Goal: Transaction & Acquisition: Purchase product/service

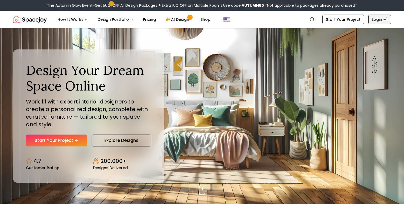
click at [379, 19] on link "Login" at bounding box center [379, 20] width 23 height 10
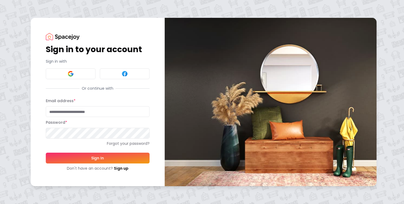
type input "**********"
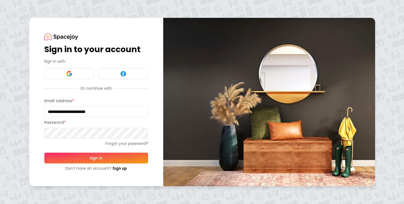
click at [99, 158] on button "Sign In" at bounding box center [96, 158] width 104 height 11
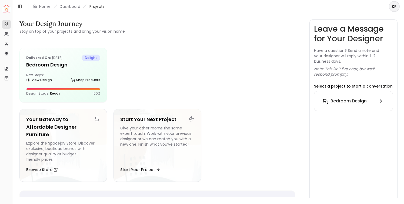
click at [332, 101] on h6 "Bedroom Design" at bounding box center [349, 101] width 36 height 6
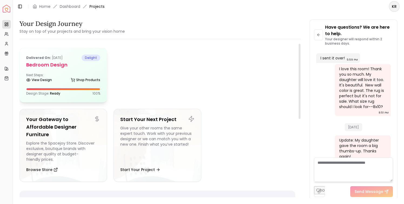
click at [54, 63] on h5 "Bedroom Design" at bounding box center [63, 65] width 74 height 8
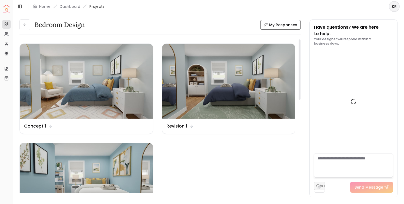
scroll to position [1154, 0]
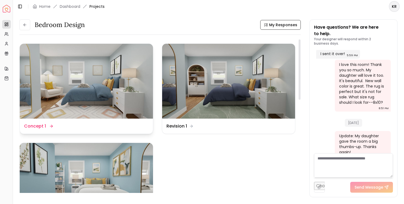
click at [54, 64] on img at bounding box center [86, 81] width 133 height 75
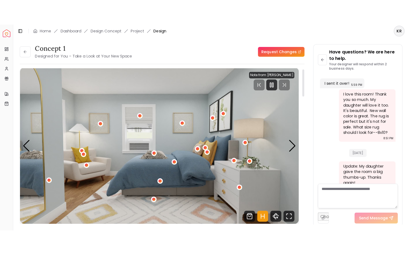
scroll to position [6, 0]
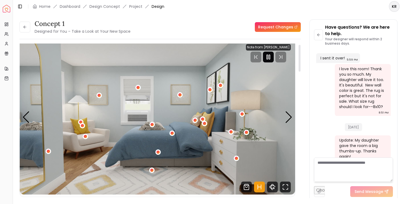
click at [272, 56] on icon "Pause" at bounding box center [268, 57] width 6 height 6
click at [259, 185] on icon "Hotspots Toggle" at bounding box center [259, 187] width 11 height 11
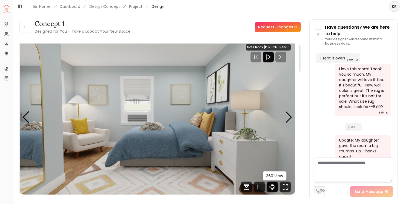
click at [272, 186] on icon "360 View" at bounding box center [272, 187] width 11 height 11
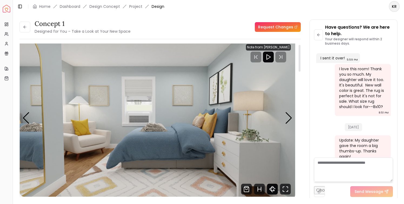
scroll to position [1088, 0]
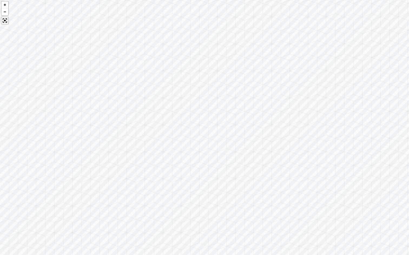
click at [259, 133] on div at bounding box center [204, 127] width 409 height 255
click at [320, 50] on div at bounding box center [204, 127] width 409 height 255
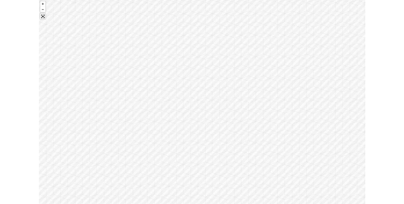
scroll to position [1150, 0]
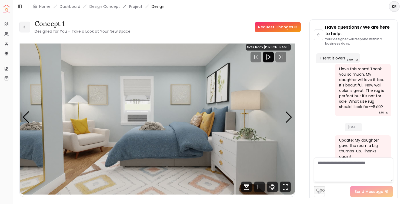
click at [25, 26] on icon at bounding box center [25, 27] width 4 height 4
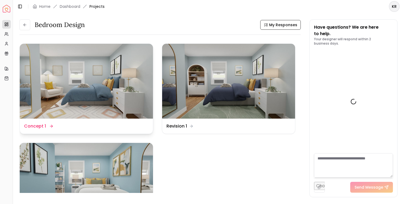
scroll to position [1154, 0]
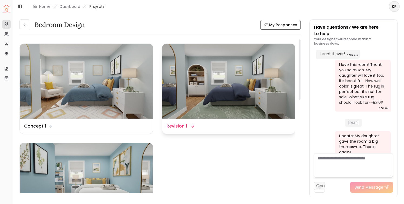
click at [204, 87] on img at bounding box center [228, 81] width 133 height 75
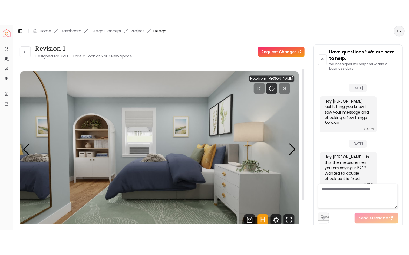
scroll to position [1150, 0]
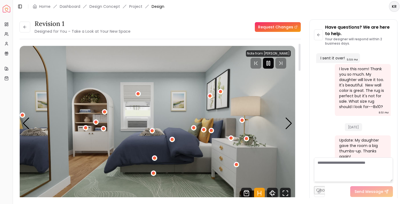
click at [270, 62] on rect "Pause" at bounding box center [269, 63] width 1 height 4
click at [260, 192] on icon "Hotspots Toggle" at bounding box center [259, 193] width 11 height 11
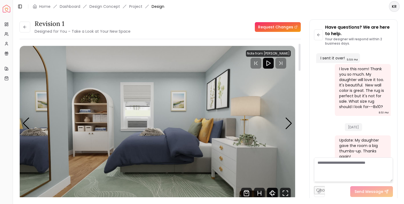
click at [271, 192] on icon "360 View" at bounding box center [272, 193] width 11 height 11
click at [25, 25] on button at bounding box center [24, 27] width 11 height 11
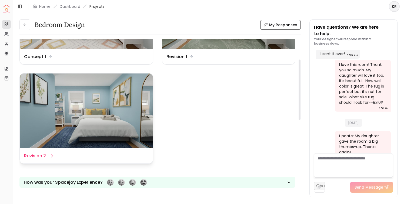
scroll to position [72, 0]
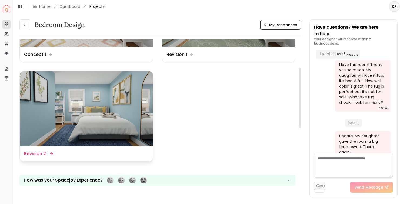
click at [111, 102] on img at bounding box center [86, 108] width 133 height 75
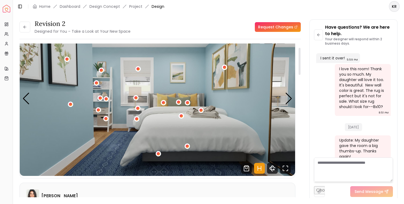
scroll to position [33, 0]
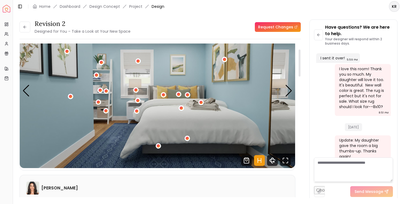
click at [260, 159] on icon "Hotspots Toggle" at bounding box center [259, 160] width 11 height 11
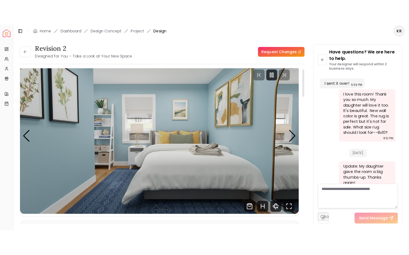
scroll to position [0, 0]
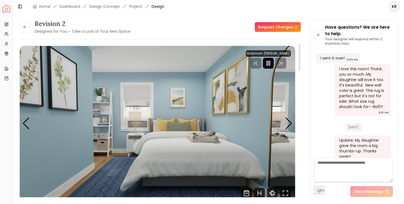
click at [270, 63] on rect "Pause" at bounding box center [269, 63] width 1 height 4
click at [273, 192] on icon "360 View" at bounding box center [272, 193] width 5 height 3
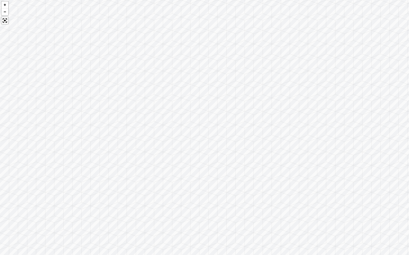
click at [262, 204] on div at bounding box center [204, 127] width 409 height 255
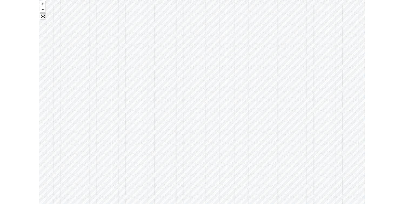
scroll to position [1150, 0]
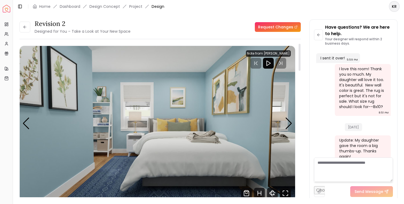
click at [286, 192] on icon "Fullscreen" at bounding box center [285, 193] width 11 height 11
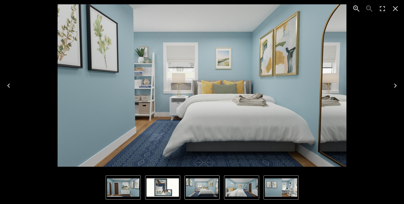
click at [396, 83] on icon "Next" at bounding box center [395, 85] width 9 height 9
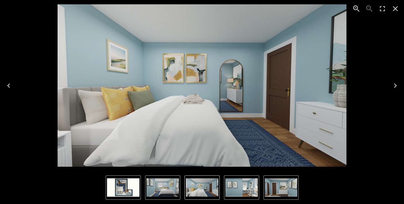
click at [395, 86] on icon "Next" at bounding box center [395, 85] width 9 height 9
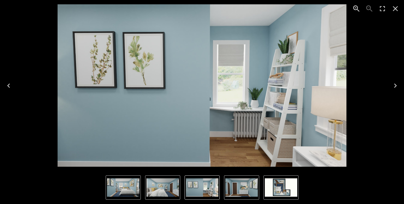
click at [395, 86] on icon "Next" at bounding box center [395, 85] width 9 height 9
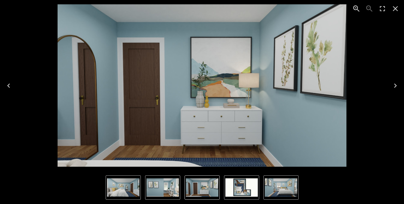
click at [395, 86] on icon "Next" at bounding box center [395, 85] width 9 height 9
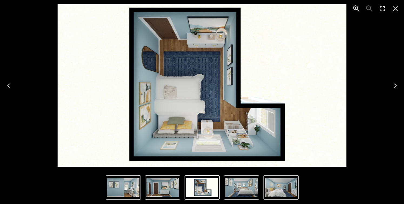
click at [395, 86] on icon "Next" at bounding box center [395, 85] width 9 height 9
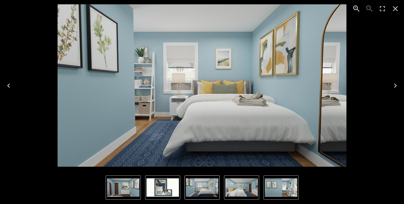
click at [395, 86] on icon "Next" at bounding box center [395, 85] width 9 height 9
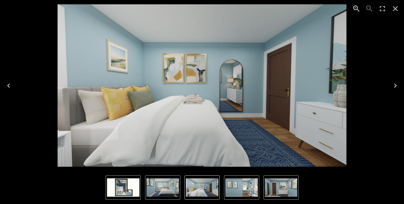
click at [395, 86] on icon "Next" at bounding box center [395, 85] width 9 height 9
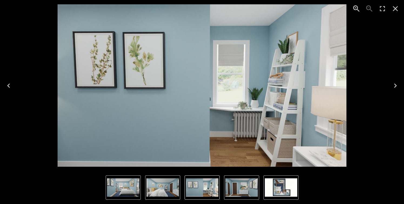
click at [395, 86] on icon "Next" at bounding box center [395, 86] width 3 height 4
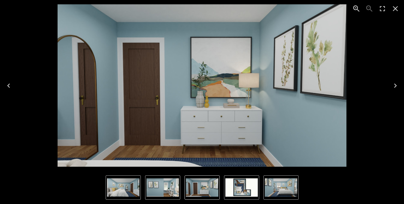
click at [396, 85] on icon "Next" at bounding box center [395, 86] width 3 height 4
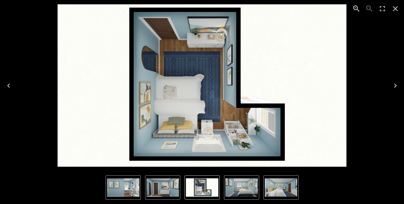
click at [396, 87] on icon "Next" at bounding box center [395, 85] width 9 height 9
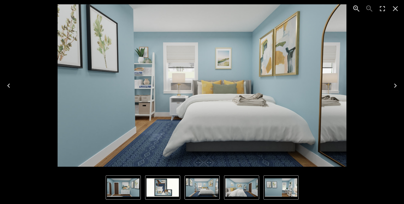
click at [395, 8] on icon "Close" at bounding box center [395, 8] width 9 height 9
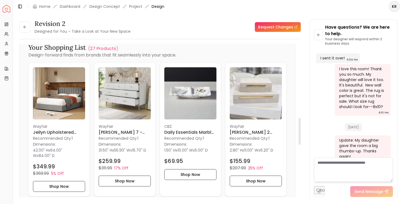
scroll to position [423, 0]
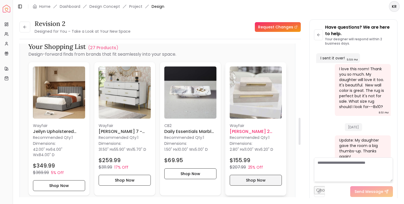
click at [251, 177] on button "Shop Now" at bounding box center [256, 180] width 52 height 11
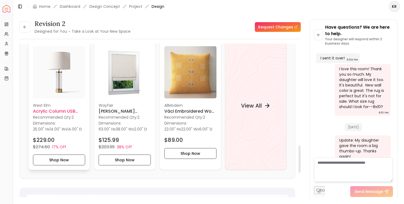
scroll to position [583, 0]
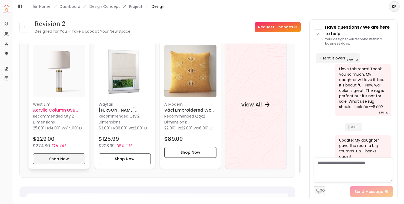
click at [55, 158] on button "Shop Now" at bounding box center [59, 159] width 52 height 11
click at [133, 156] on button "Shop Now" at bounding box center [125, 159] width 52 height 11
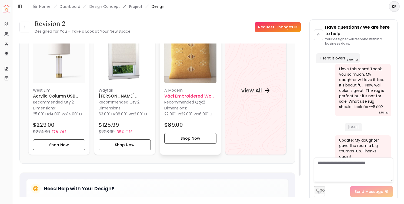
scroll to position [603, 0]
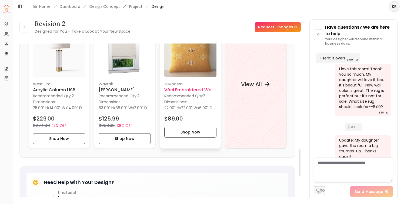
click at [191, 136] on button "Shop Now" at bounding box center [190, 132] width 52 height 11
click at [258, 79] on div "View All" at bounding box center [256, 84] width 42 height 16
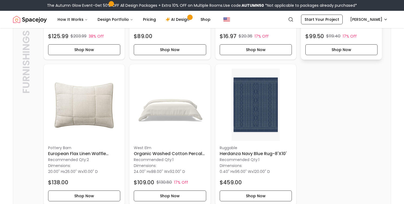
scroll to position [1148, 0]
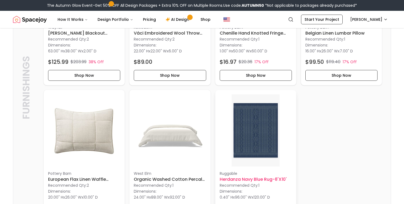
click at [253, 145] on img at bounding box center [256, 130] width 72 height 72
